Goal: Task Accomplishment & Management: Manage account settings

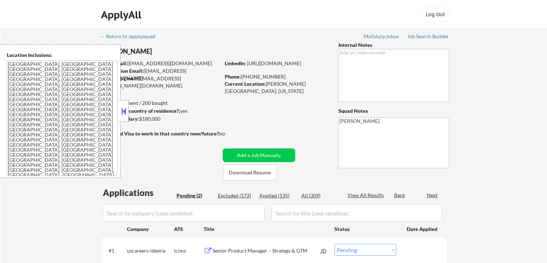
select select ""pending""
click at [245, 41] on div "← Return to /applysquad Mailslurp Inbox Job Search Builder [PERSON_NAME] User E…" at bounding box center [274, 174] width 359 height 290
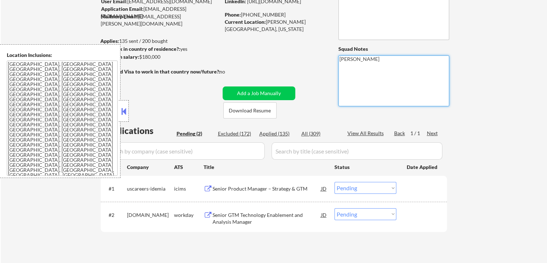
scroll to position [72, 0]
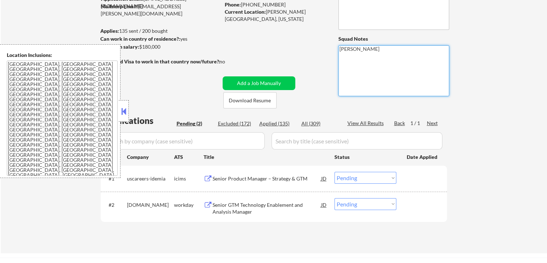
click at [209, 178] on button at bounding box center [208, 178] width 9 height 7
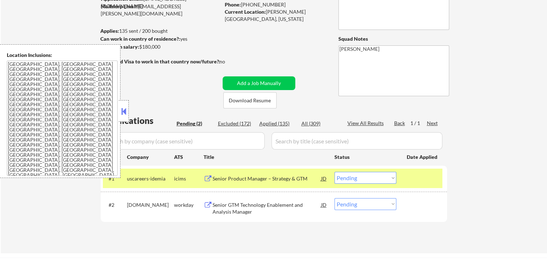
click at [210, 207] on button at bounding box center [208, 205] width 9 height 7
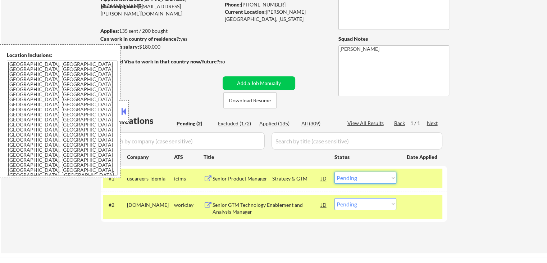
click at [371, 177] on select "Choose an option... Pending Applied Excluded (Questions) Excluded (Expired) Exc…" at bounding box center [366, 178] width 62 height 12
click at [335, 172] on select "Choose an option... Pending Applied Excluded (Questions) Excluded (Expired) Exc…" at bounding box center [366, 178] width 62 height 12
click at [361, 205] on select "Choose an option... Pending Applied Excluded (Questions) Excluded (Expired) Exc…" at bounding box center [366, 204] width 62 height 12
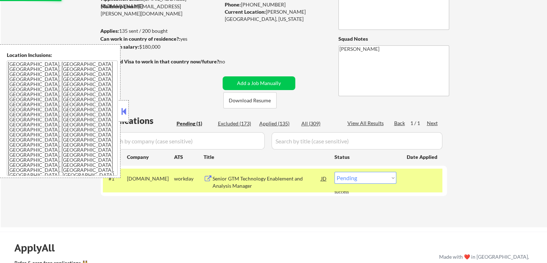
click at [357, 181] on select "Choose an option... Pending Applied Excluded (Questions) Excluded (Expired) Exc…" at bounding box center [366, 178] width 62 height 12
select select ""excluded__salary_""
click at [335, 172] on select "Choose an option... Pending Applied Excluded (Questions) Excluded (Expired) Exc…" at bounding box center [366, 178] width 62 height 12
click at [486, 154] on div "← Return to /applysquad Mailslurp Inbox Job Search Builder [PERSON_NAME] User E…" at bounding box center [274, 92] width 547 height 270
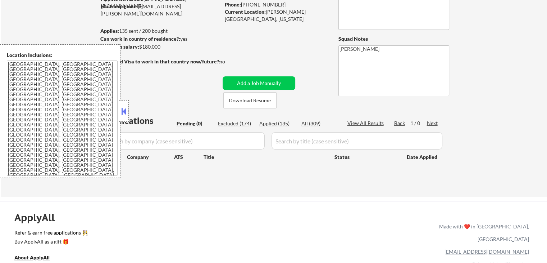
click at [468, 174] on div "← Return to /applysquad Mailslurp Inbox Job Search Builder [PERSON_NAME] User E…" at bounding box center [274, 77] width 547 height 240
click at [465, 126] on div "← Return to /applysquad Mailslurp Inbox Job Search Builder [PERSON_NAME] User E…" at bounding box center [274, 77] width 547 height 240
